Goal: Task Accomplishment & Management: Manage account settings

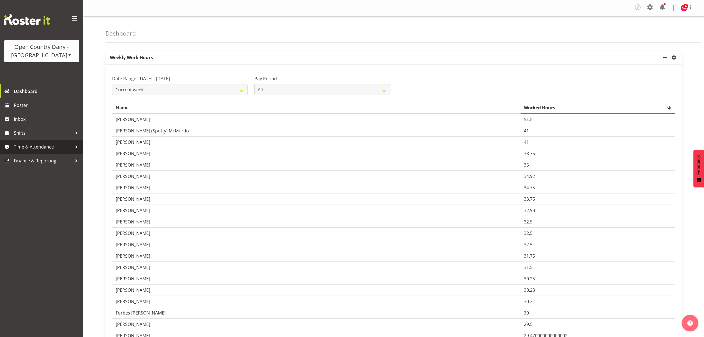
click at [34, 148] on span "Time & Attendance" at bounding box center [43, 147] width 58 height 8
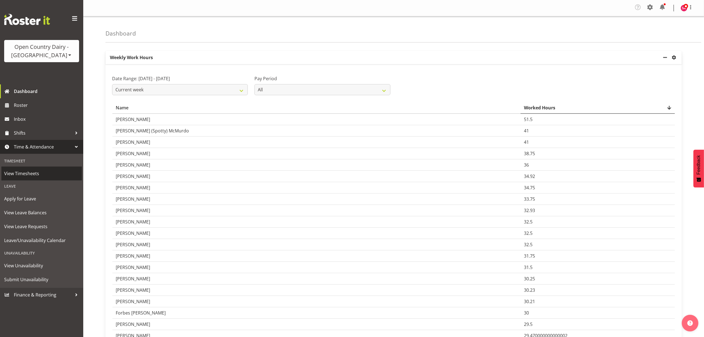
click at [39, 172] on span "View Timesheets" at bounding box center [41, 173] width 75 height 8
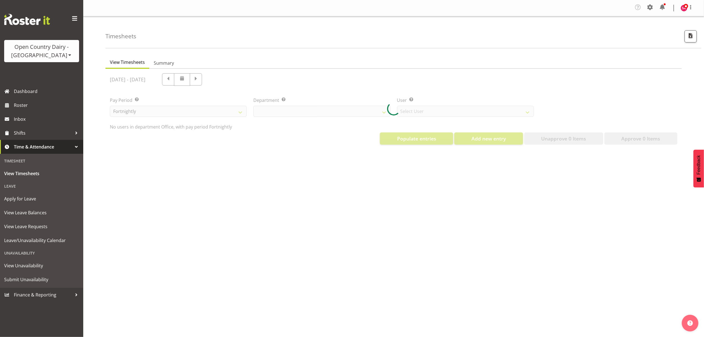
click at [328, 113] on div at bounding box center [393, 109] width 577 height 80
click at [347, 110] on div at bounding box center [393, 109] width 577 height 80
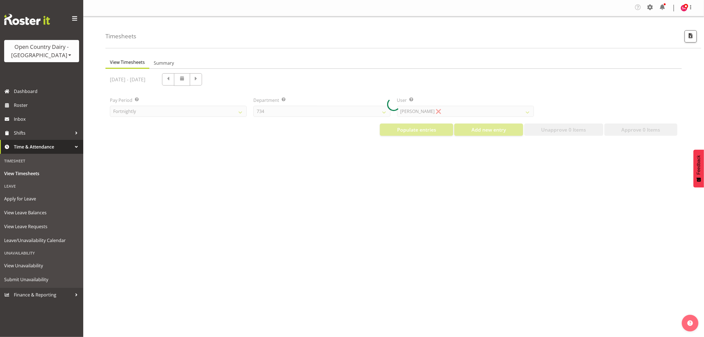
select select "699"
select select "8449"
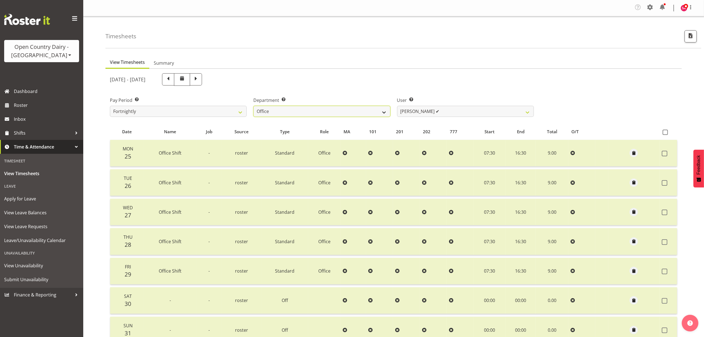
click at [314, 110] on select "734 735 736 737 738 739 851 852 853 854 855 856 858 861 862 865 868 869 870 873" at bounding box center [321, 111] width 137 height 11
select select "681"
click at [253, 106] on select "734 735 736 737 738 739 851 852 853 854 855 856 858 861 862 865 868 869 870 873" at bounding box center [321, 111] width 137 height 11
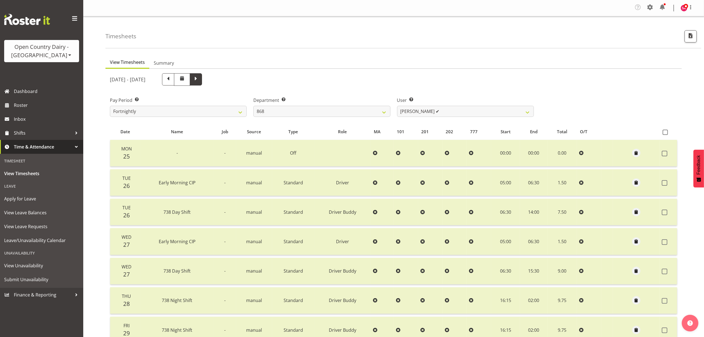
click at [200, 80] on span at bounding box center [195, 78] width 7 height 7
select select
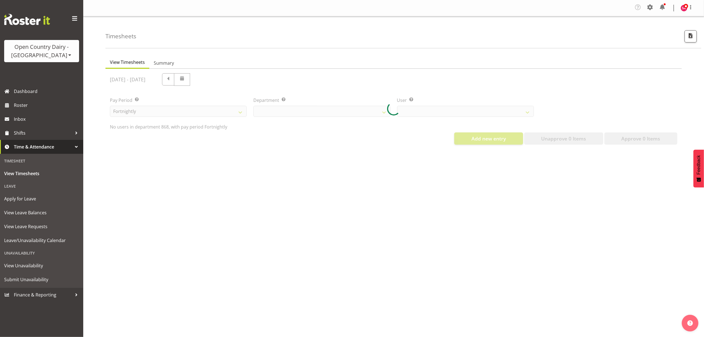
select select "681"
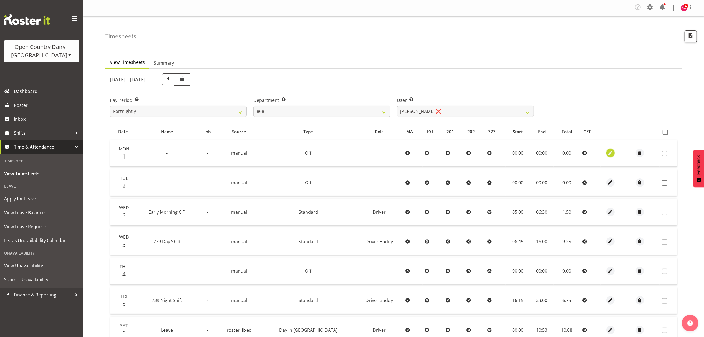
click at [608, 154] on span "button" at bounding box center [611, 153] width 6 height 6
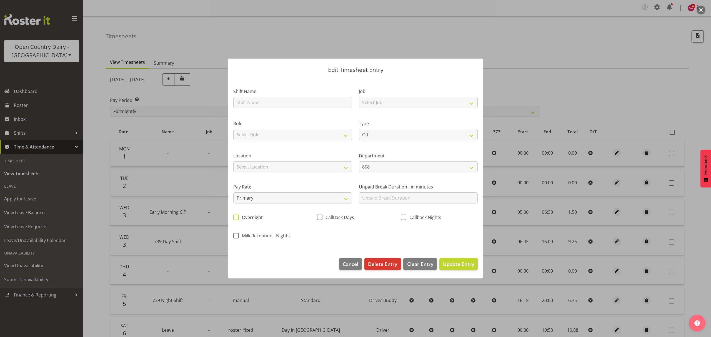
click at [236, 219] on span at bounding box center [236, 218] width 6 height 6
click at [236, 219] on input "Overnight" at bounding box center [235, 218] width 4 height 4
checkbox input "true"
click at [456, 261] on span "Update Entry" at bounding box center [458, 264] width 31 height 7
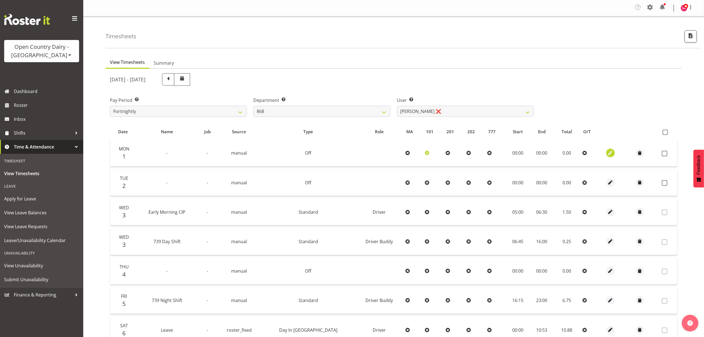
click at [608, 151] on span "button" at bounding box center [611, 153] width 6 height 6
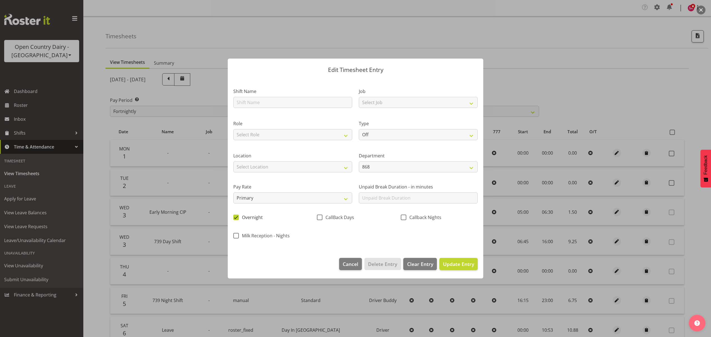
click at [234, 217] on span at bounding box center [236, 218] width 6 height 6
click at [234, 217] on input "Overnight" at bounding box center [235, 218] width 4 height 4
checkbox input "false"
click at [405, 216] on span at bounding box center [404, 218] width 6 height 6
click at [404, 216] on input "Callback Nights" at bounding box center [403, 218] width 4 height 4
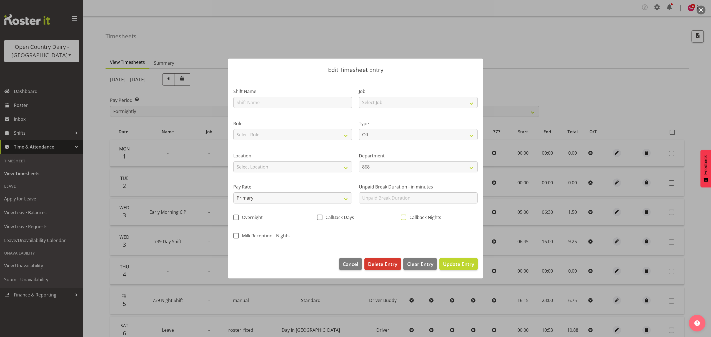
checkbox input "true"
click at [455, 265] on span "Update Entry" at bounding box center [458, 264] width 31 height 7
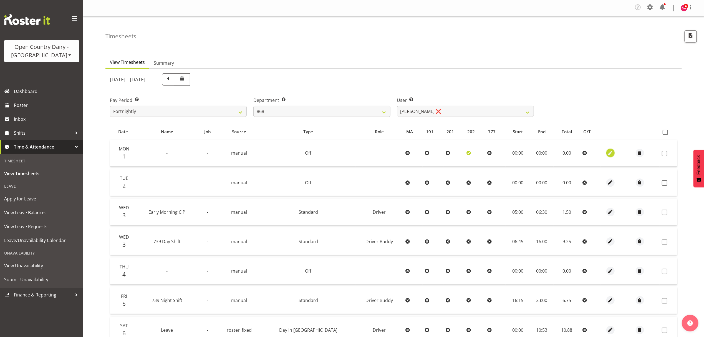
click at [608, 151] on span "button" at bounding box center [611, 153] width 6 height 6
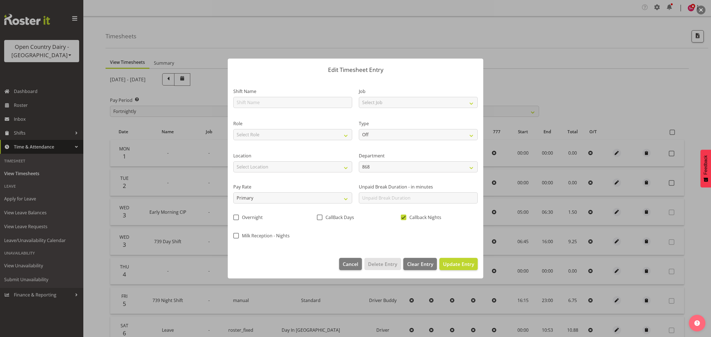
click at [403, 218] on span at bounding box center [404, 218] width 6 height 6
click at [403, 218] on input "Callback Nights" at bounding box center [403, 218] width 4 height 4
checkbox input "false"
click at [316, 219] on div "CallBack Days" at bounding box center [355, 216] width 84 height 18
click at [322, 217] on span "CallBack Days" at bounding box center [338, 218] width 32 height 6
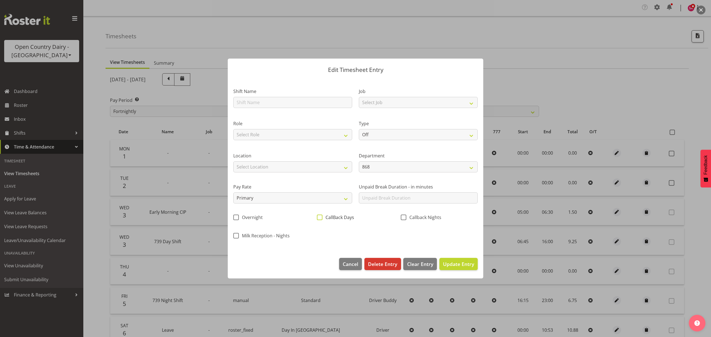
click at [320, 217] on input "CallBack Days" at bounding box center [319, 218] width 4 height 4
checkbox input "true"
click at [458, 262] on span "Update Entry" at bounding box center [458, 264] width 31 height 7
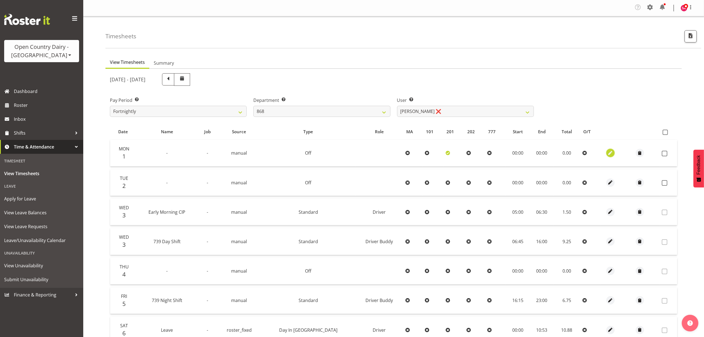
click at [608, 153] on span "button" at bounding box center [611, 153] width 6 height 6
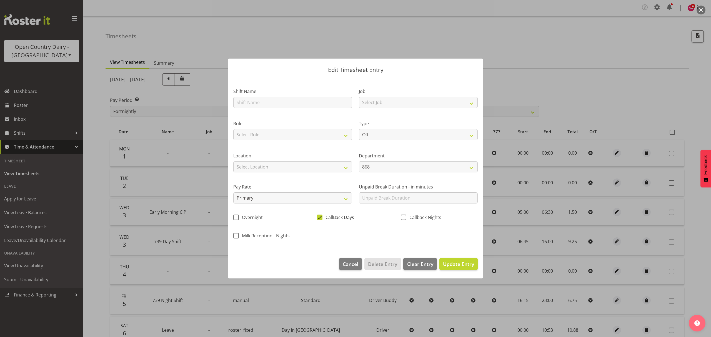
click at [319, 218] on span at bounding box center [320, 218] width 6 height 6
click at [319, 218] on input "CallBack Days" at bounding box center [319, 218] width 4 height 4
checkbox input "false"
click at [237, 215] on span at bounding box center [236, 218] width 6 height 6
click at [237, 216] on input "Overnight" at bounding box center [235, 218] width 4 height 4
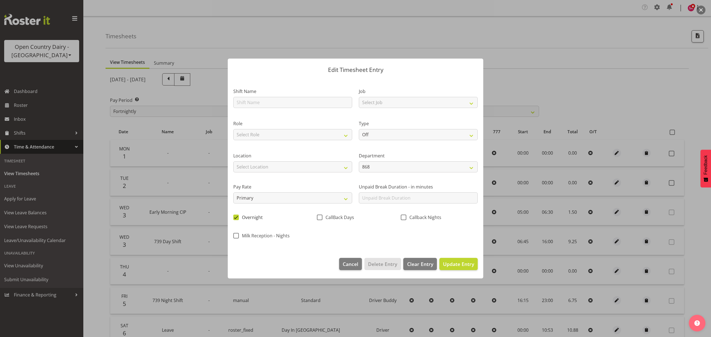
click at [237, 215] on span at bounding box center [236, 218] width 6 height 6
click at [237, 216] on input "Overnight" at bounding box center [235, 218] width 4 height 4
click at [237, 215] on span at bounding box center [236, 218] width 6 height 6
click at [237, 216] on input "Overnight" at bounding box center [235, 218] width 4 height 4
click at [237, 215] on span at bounding box center [236, 218] width 6 height 6
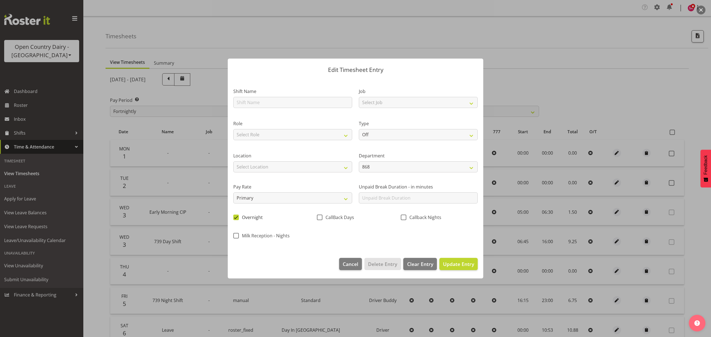
click at [237, 216] on input "Overnight" at bounding box center [235, 218] width 4 height 4
click at [237, 215] on span at bounding box center [236, 218] width 6 height 6
click at [237, 216] on input "Overnight" at bounding box center [235, 218] width 4 height 4
checkbox input "true"
click at [464, 268] on span "Update Entry" at bounding box center [458, 263] width 31 height 7
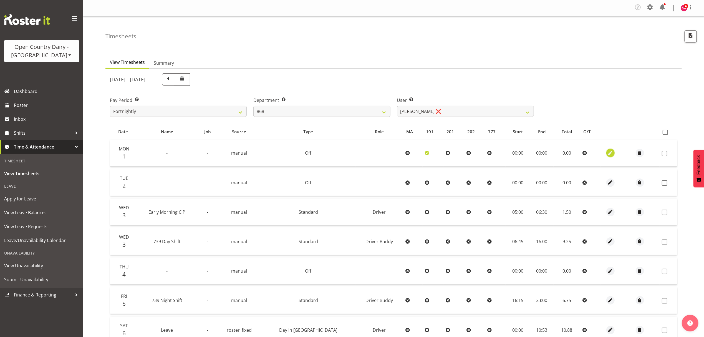
click at [608, 152] on span "button" at bounding box center [611, 153] width 6 height 6
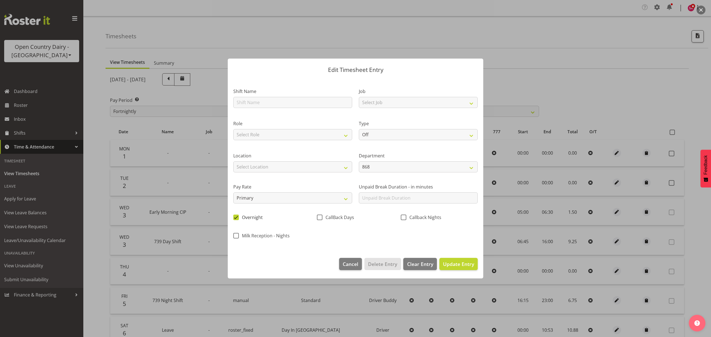
click at [235, 218] on span at bounding box center [236, 218] width 6 height 6
click at [235, 218] on input "Overnight" at bounding box center [235, 218] width 4 height 4
checkbox input "false"
click at [415, 262] on span "Clear Entry" at bounding box center [420, 263] width 26 height 7
type input "0"
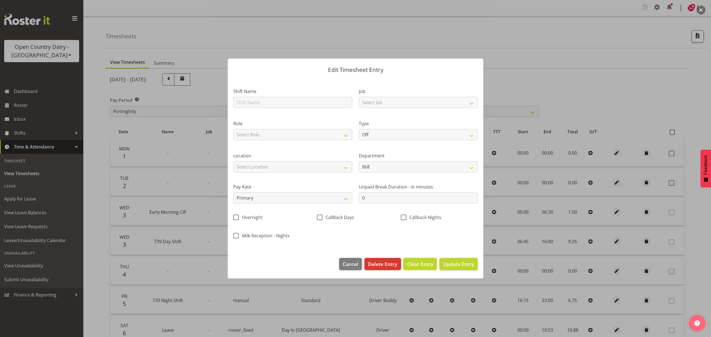
select select
click at [346, 265] on span "Cancel" at bounding box center [351, 263] width 16 height 7
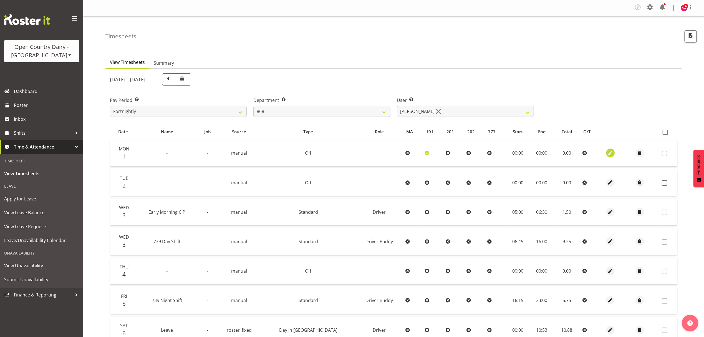
click at [608, 154] on span "button" at bounding box center [611, 153] width 6 height 6
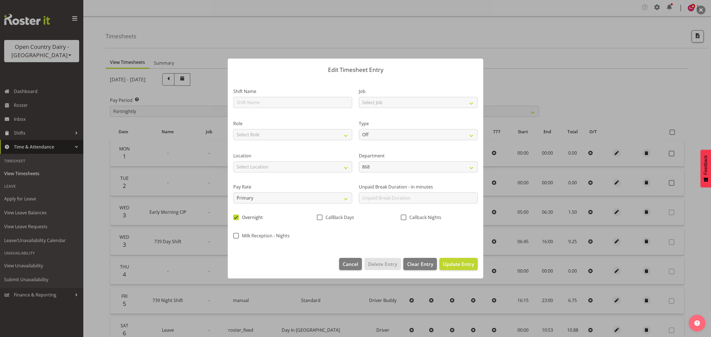
click at [235, 216] on span at bounding box center [236, 218] width 6 height 6
click at [235, 216] on input "Overnight" at bounding box center [235, 218] width 4 height 4
checkbox input "false"
click at [456, 265] on span "Update Entry" at bounding box center [458, 264] width 31 height 7
